Goal: Task Accomplishment & Management: Manage account settings

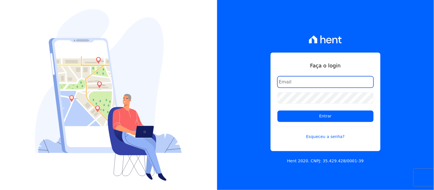
click at [306, 81] on input "email" at bounding box center [325, 81] width 96 height 11
type input "[EMAIL_ADDRESS][DOMAIN_NAME]"
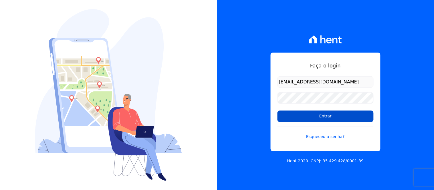
click at [322, 113] on input "Entrar" at bounding box center [325, 116] width 96 height 11
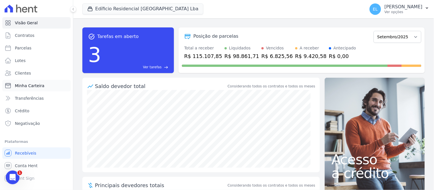
click at [36, 85] on span "Minha Carteira" at bounding box center [29, 86] width 29 height 6
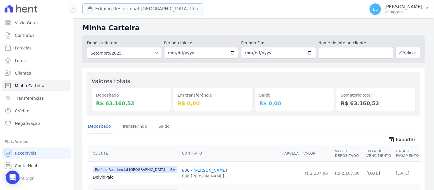
click at [89, 8] on icon "button" at bounding box center [90, 9] width 6 height 6
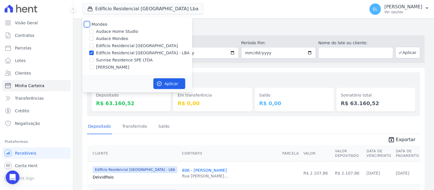
click at [85, 24] on input "Mondeo" at bounding box center [87, 24] width 5 height 5
checkbox input "true"
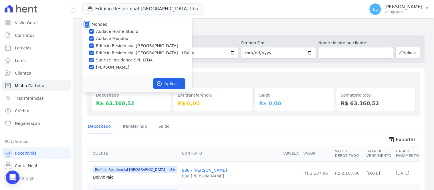
checkbox input "true"
click at [91, 31] on input "Audace Home Studio" at bounding box center [91, 31] width 5 height 5
checkbox input "false"
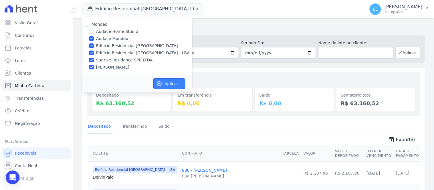
click at [170, 86] on button "Aplicar" at bounding box center [169, 83] width 32 height 11
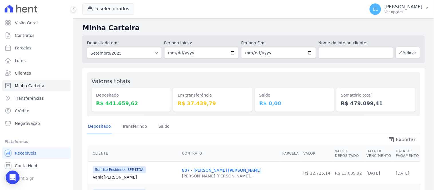
click at [400, 141] on span "Exportar" at bounding box center [406, 139] width 20 height 7
